Goal: Submit feedback/report problem

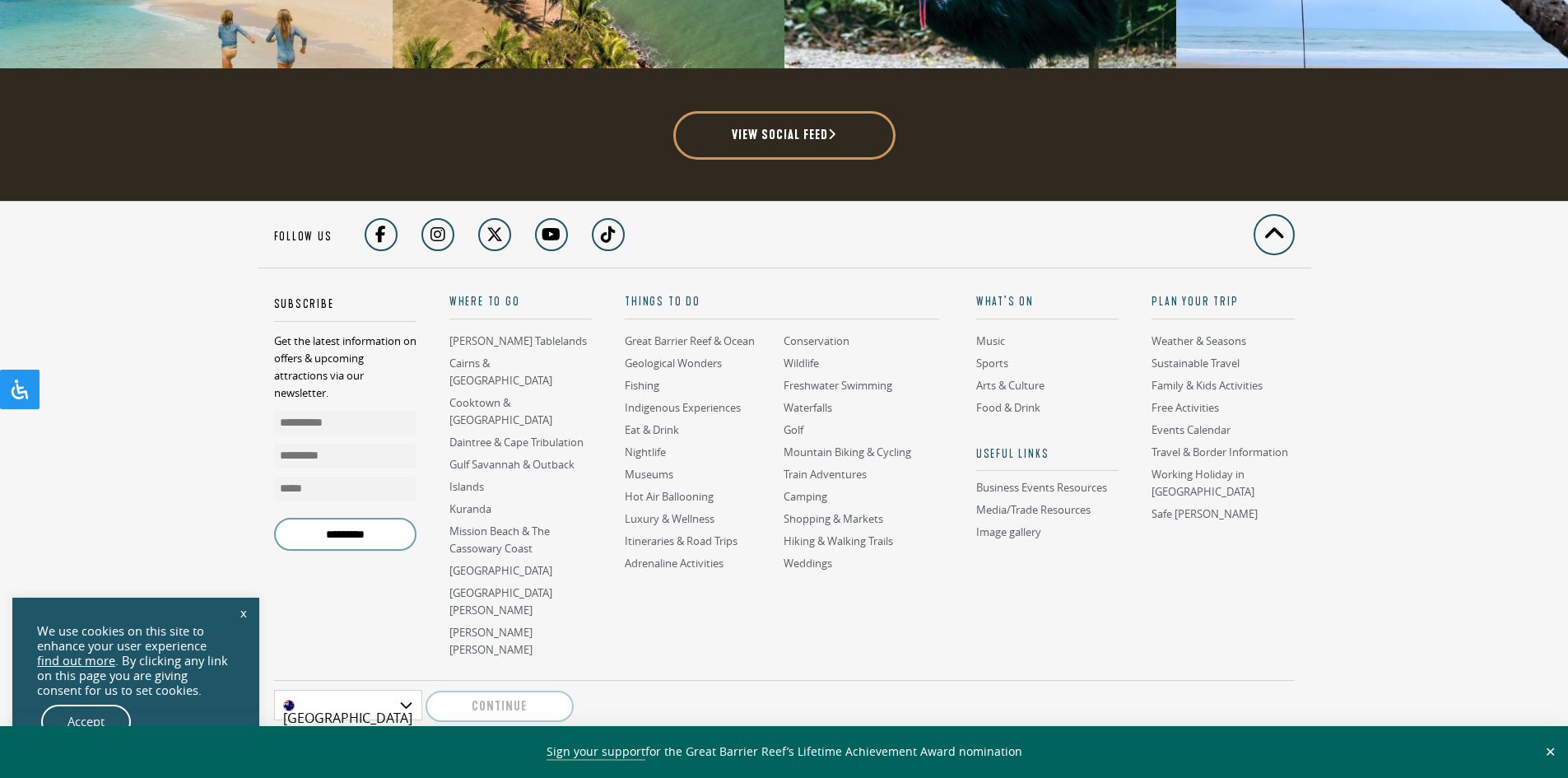
scroll to position [4445, 0]
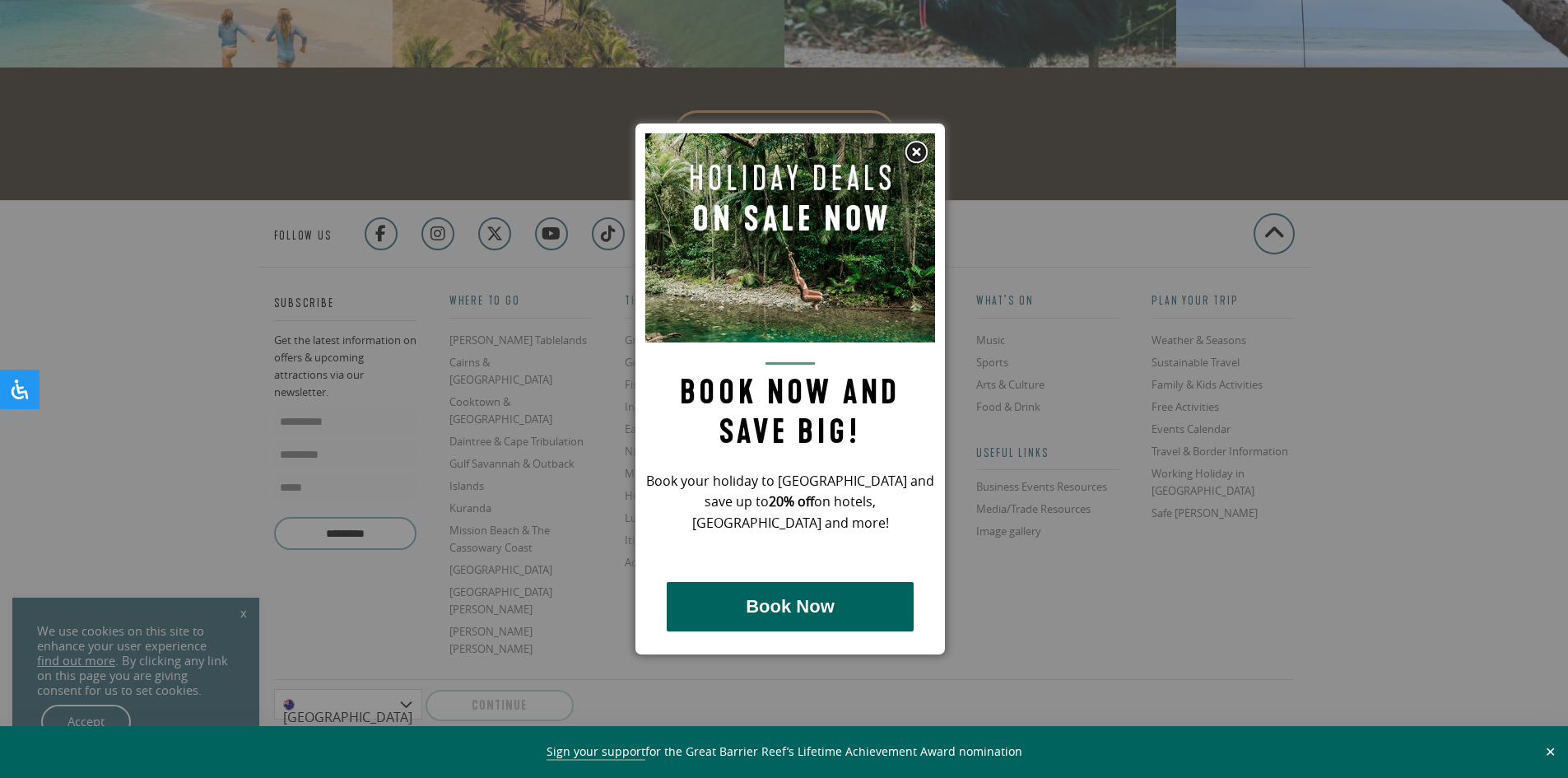
click at [922, 148] on img at bounding box center [916, 151] width 24 height 24
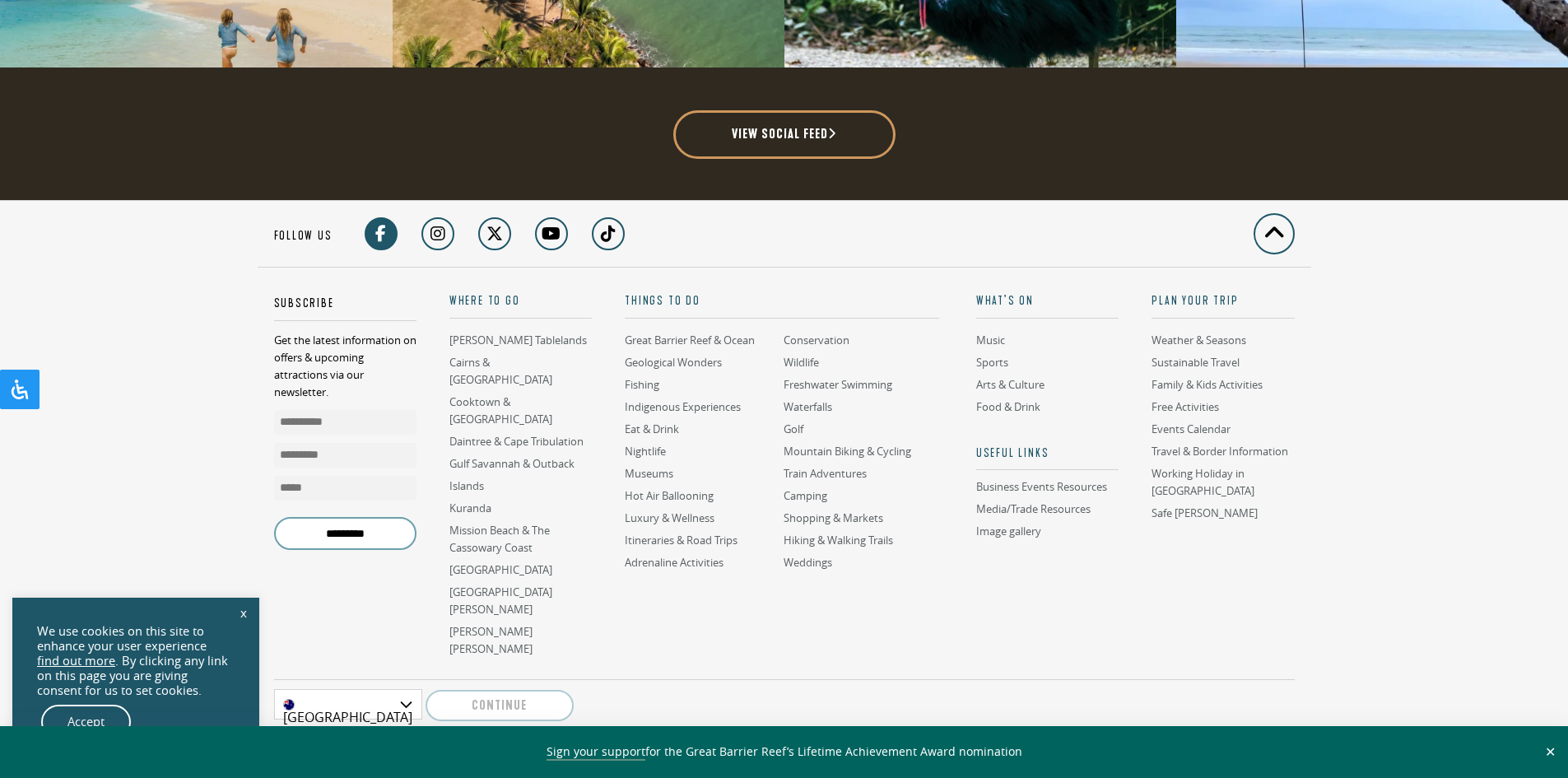
click at [384, 217] on link at bounding box center [381, 233] width 33 height 33
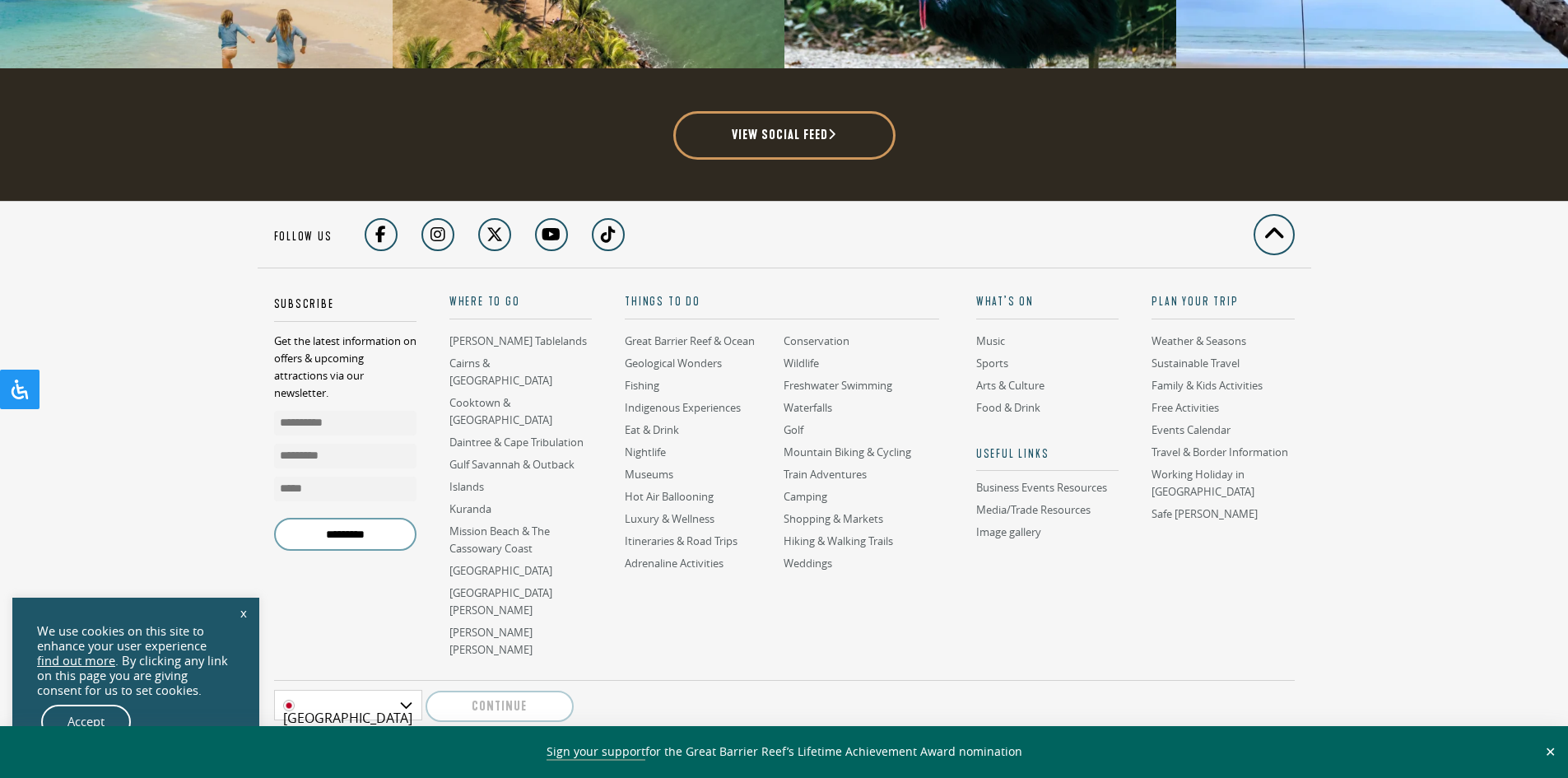
scroll to position [4445, 0]
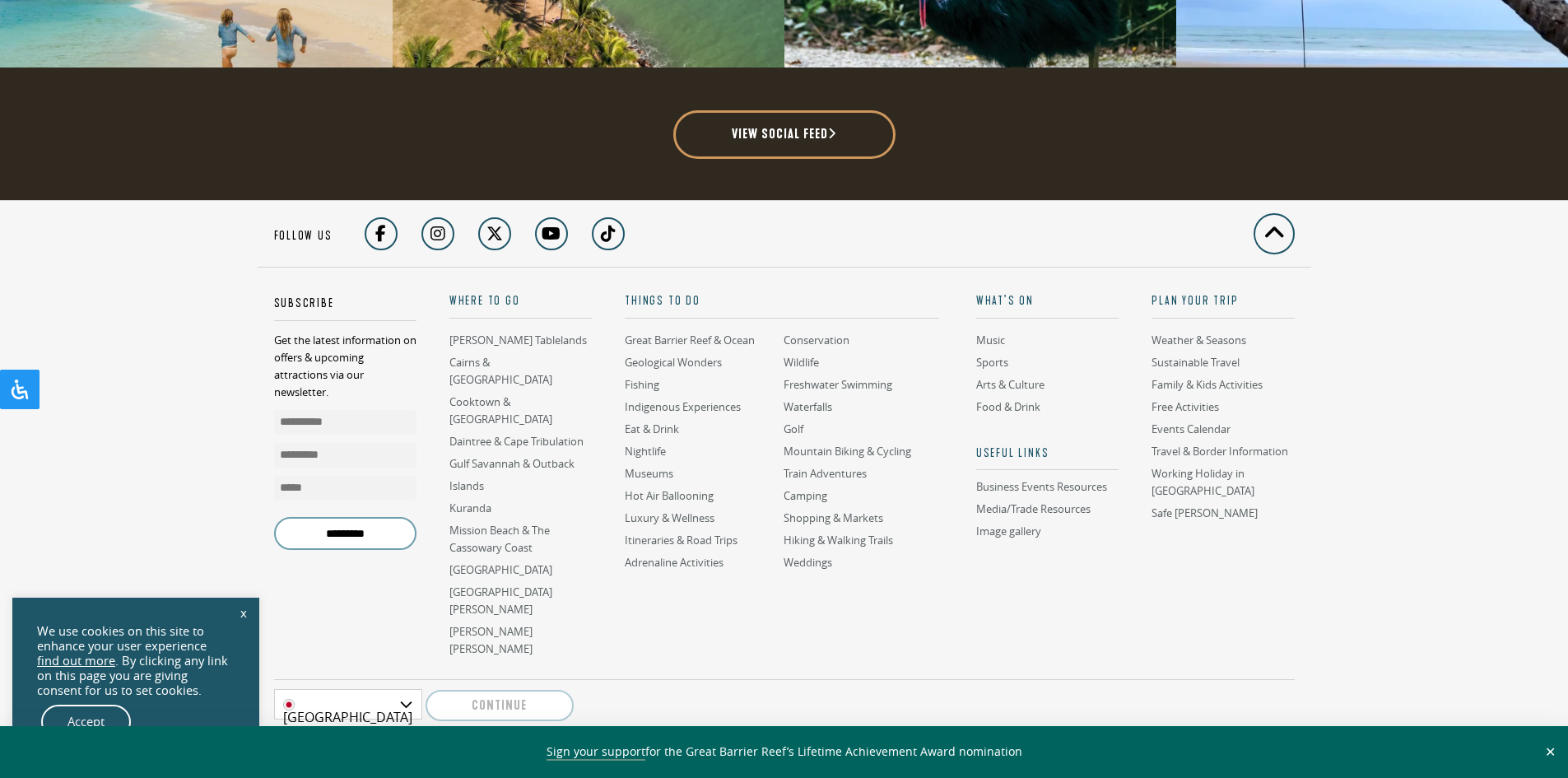
click at [588, 748] on li "Feedback Form" at bounding box center [627, 762] width 89 height 27
click at [621, 753] on link "Feedback Form" at bounding box center [627, 760] width 73 height 14
click at [614, 753] on link "Feedback Form" at bounding box center [627, 760] width 73 height 14
